Goal: Task Accomplishment & Management: Manage account settings

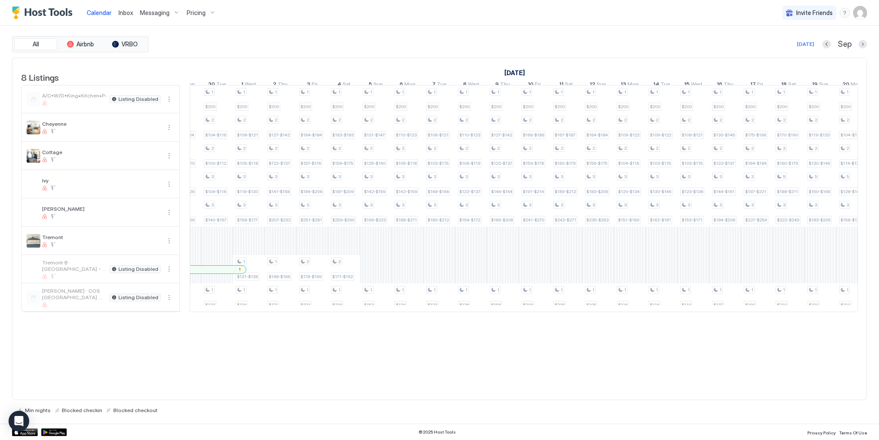
scroll to position [0, 508]
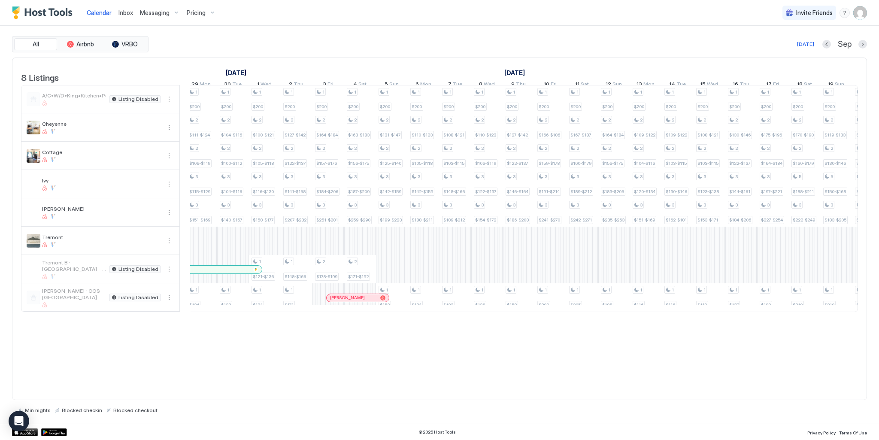
scroll to position [0, 1150]
click at [299, 307] on div "1 $200 1 $90-$101 1 $123-$138 1 $173 1 $200 1 $90-$101 1 $104-$116 1 $95-$106 1…" at bounding box center [8, 198] width 1937 height 226
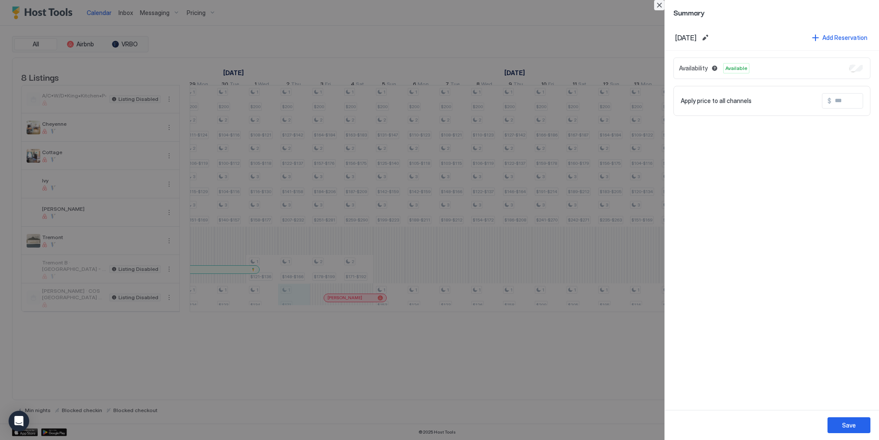
click at [654, 5] on button "Close" at bounding box center [659, 5] width 10 height 10
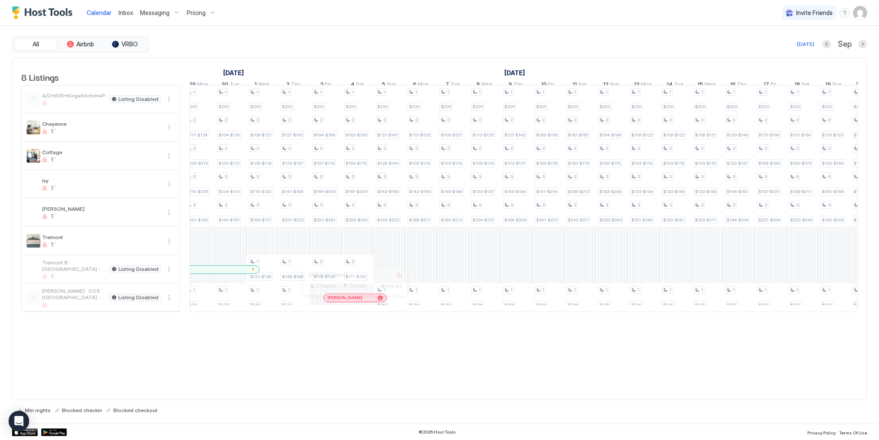
click at [352, 301] on div at bounding box center [351, 297] width 7 height 7
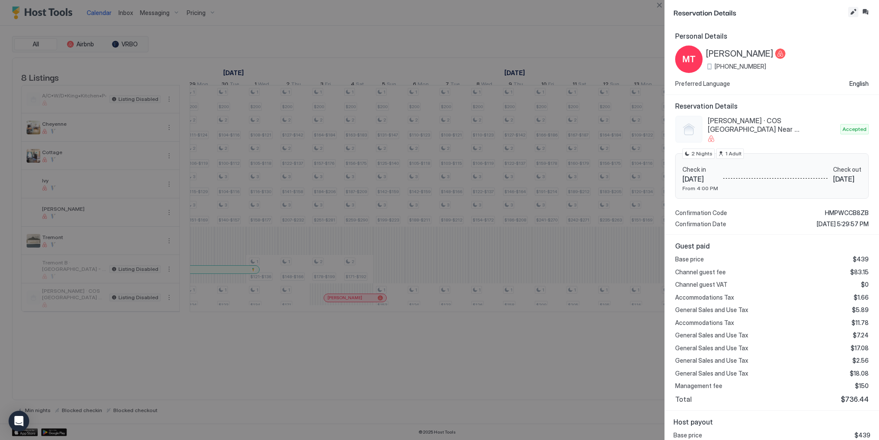
click at [851, 13] on button "Edit reservation" at bounding box center [853, 12] width 10 height 10
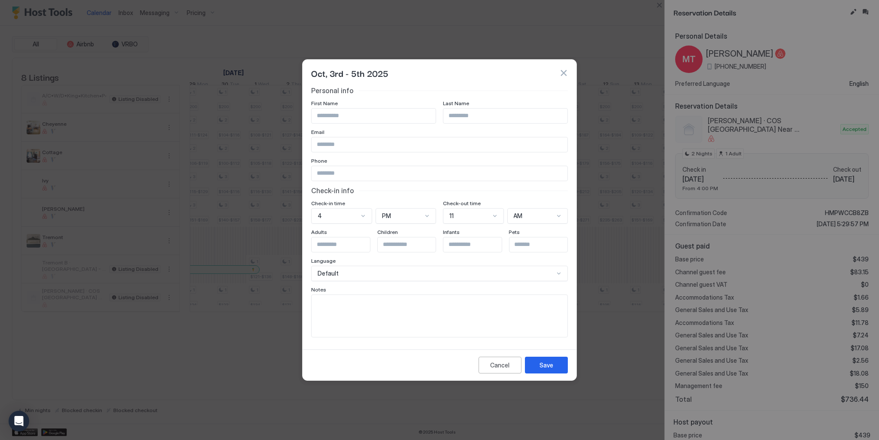
click at [420, 308] on textarea "Input Field" at bounding box center [439, 316] width 256 height 42
type textarea "**********"
click at [543, 366] on div "Save" at bounding box center [546, 364] width 14 height 9
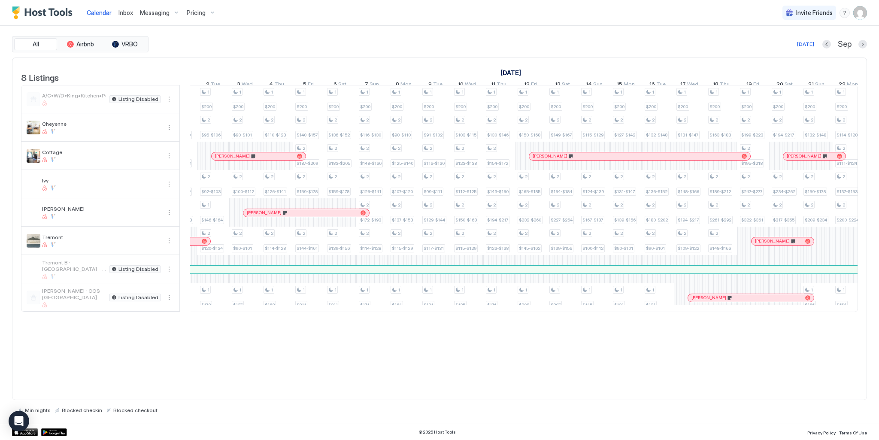
scroll to position [0, 994]
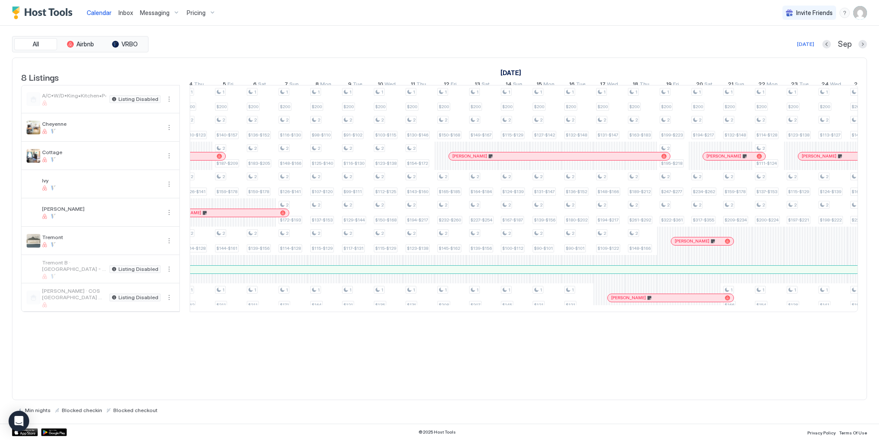
drag, startPoint x: 457, startPoint y: 324, endPoint x: 547, endPoint y: 323, distance: 90.1
click at [547, 312] on div at bounding box center [524, 312] width 668 height 0
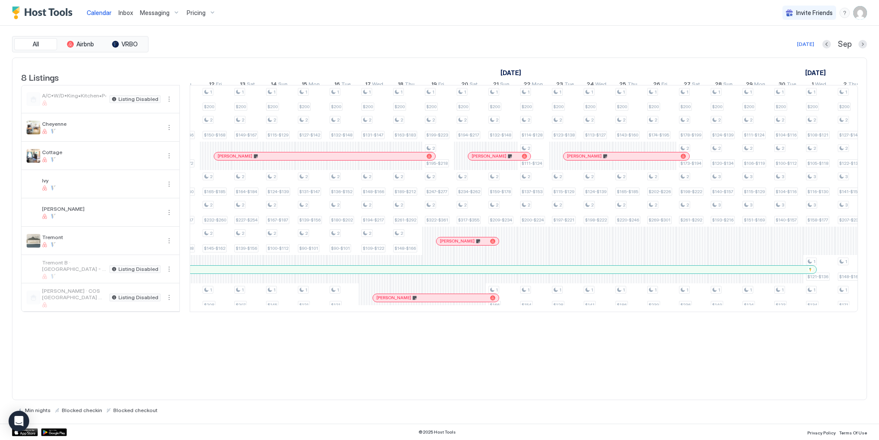
scroll to position [0, 884]
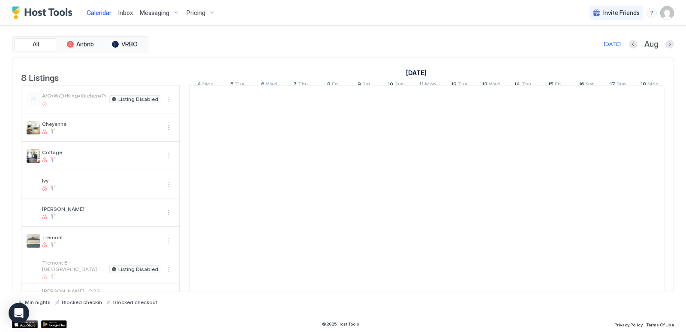
scroll to position [0, 477]
